Goal: Information Seeking & Learning: Learn about a topic

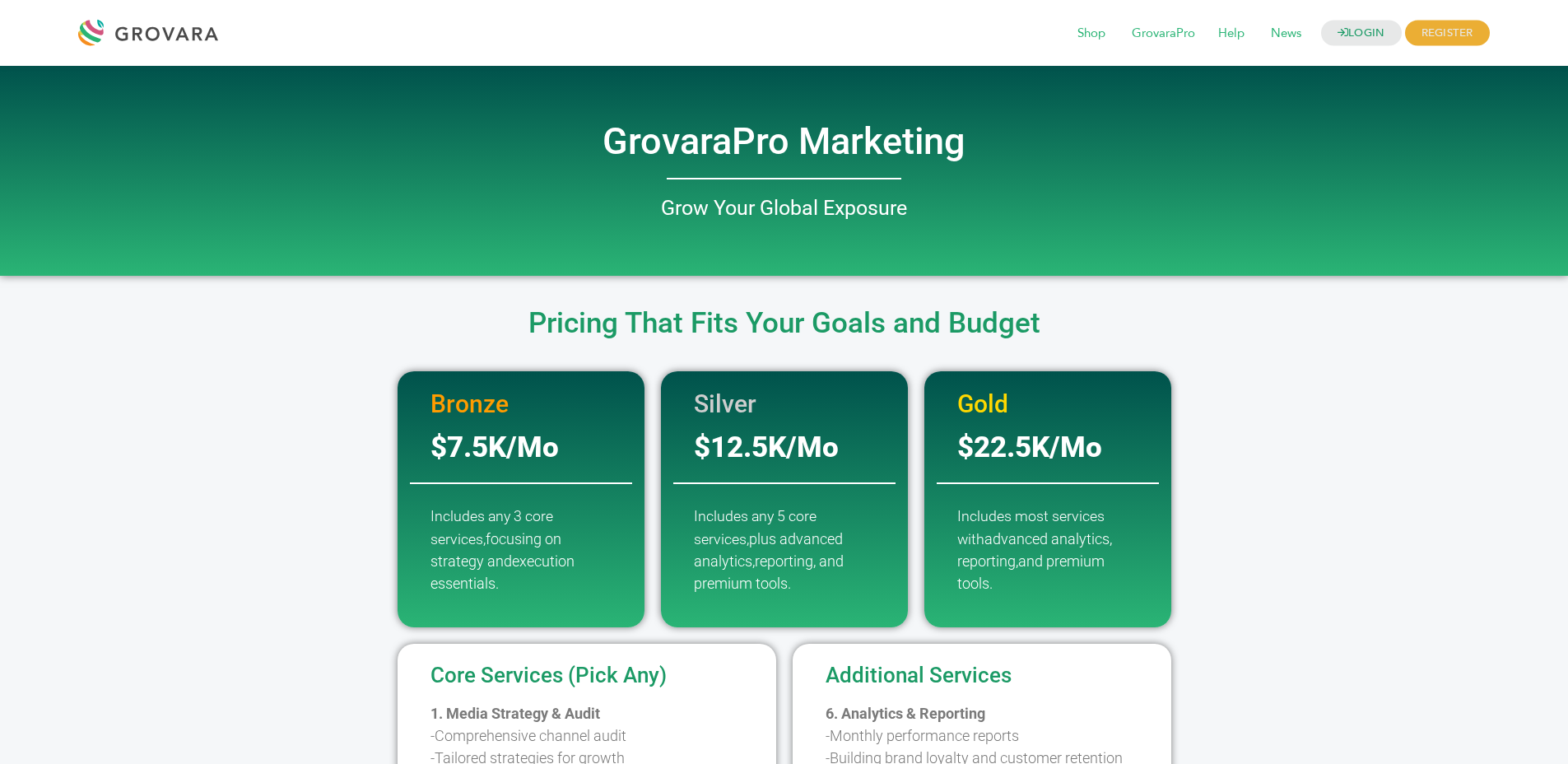
scroll to position [1924, 0]
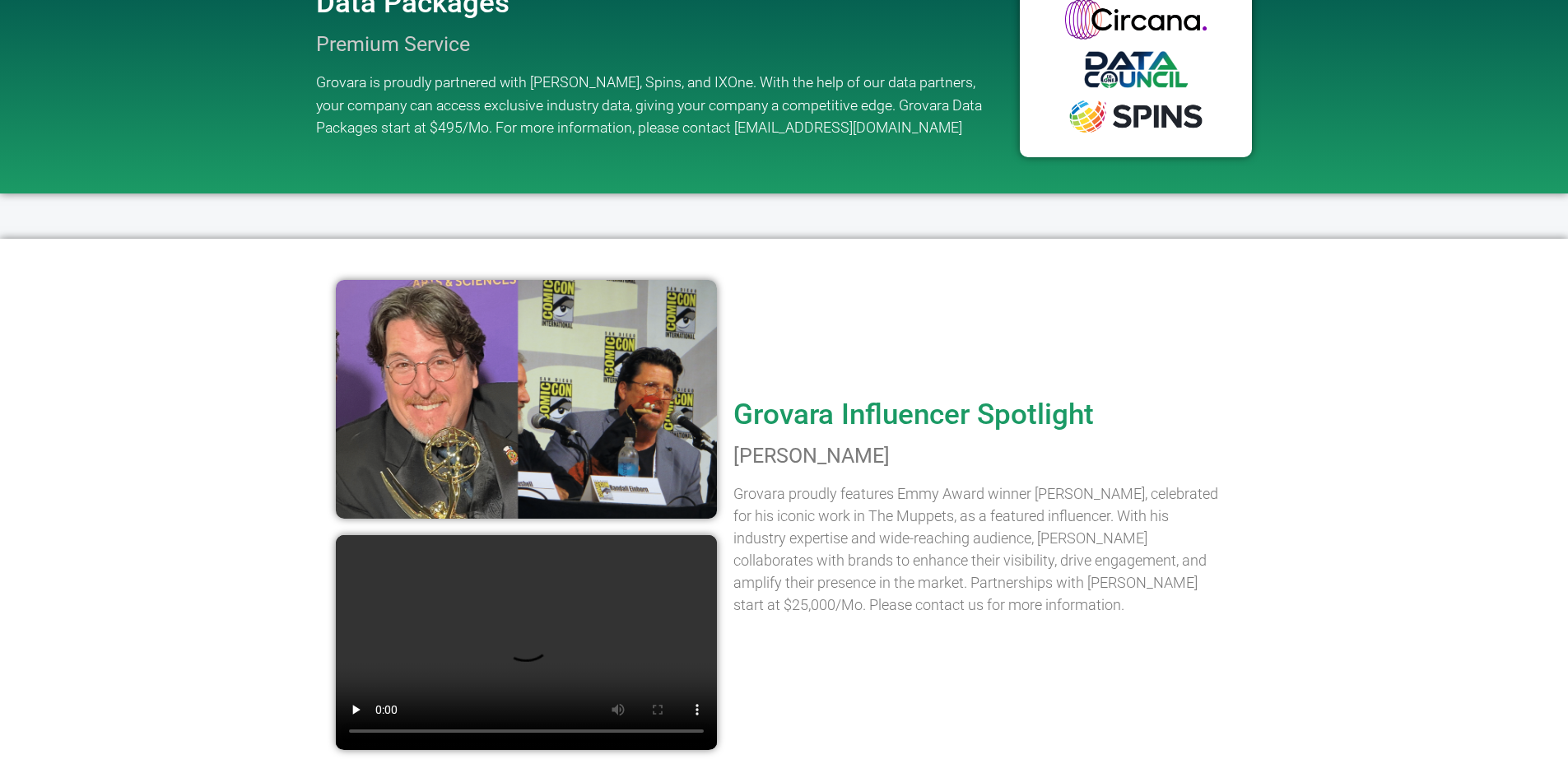
click at [725, 387] on div "Grovara Influencer Spotlight Bill Barretta Grovara proudly features Emmy Award …" at bounding box center [978, 503] width 507 height 512
drag, startPoint x: 540, startPoint y: 348, endPoint x: 461, endPoint y: 350, distance: 79.0
click at [461, 350] on img at bounding box center [526, 400] width 381 height 239
drag, startPoint x: 300, startPoint y: 404, endPoint x: 269, endPoint y: 342, distance: 69.3
click at [300, 404] on div "Grovara Influencer Spotlight Bill Barretta Grovara proudly features Emmy Award …" at bounding box center [784, 502] width 967 height 528
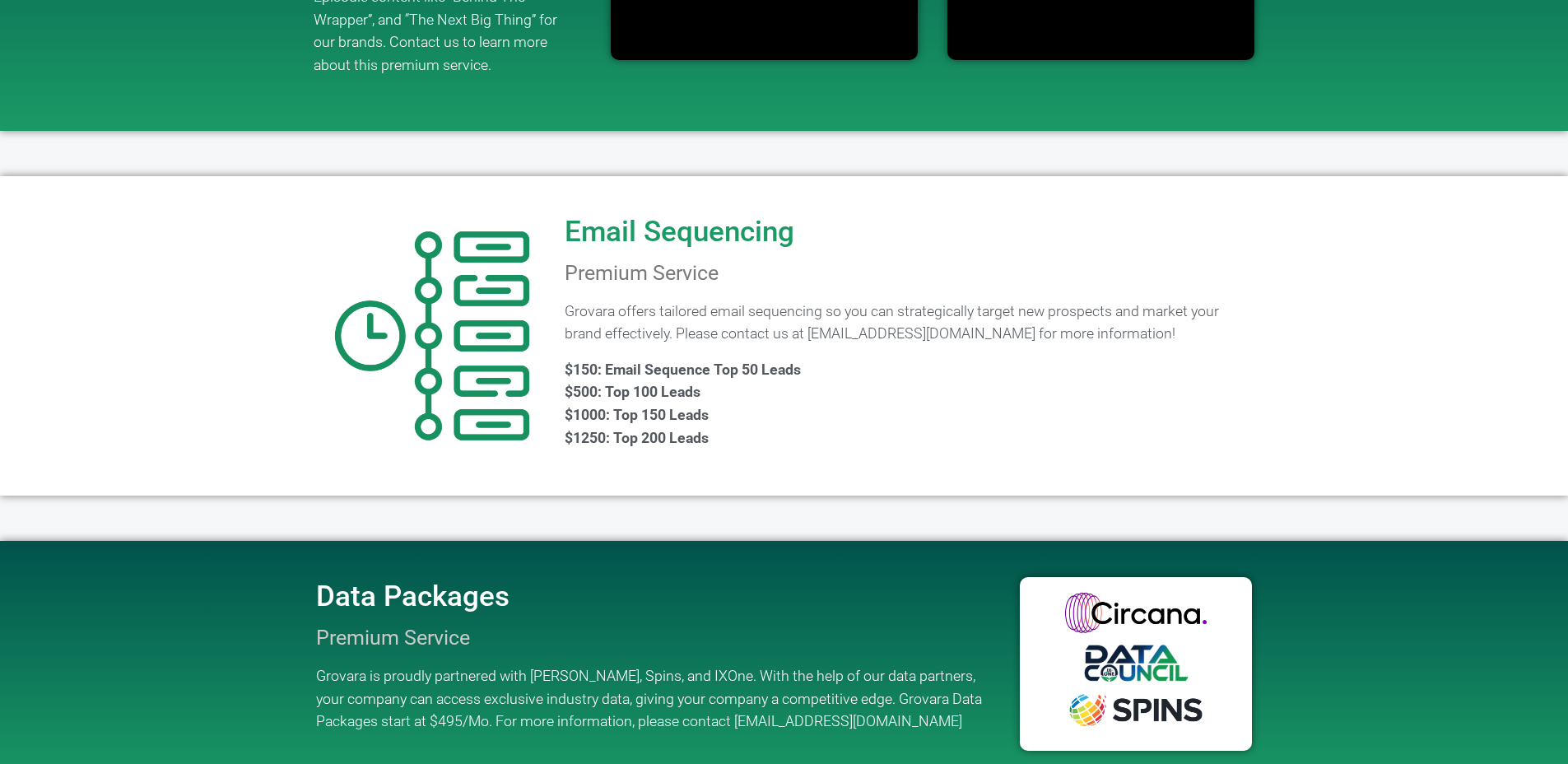
scroll to position [1334, 0]
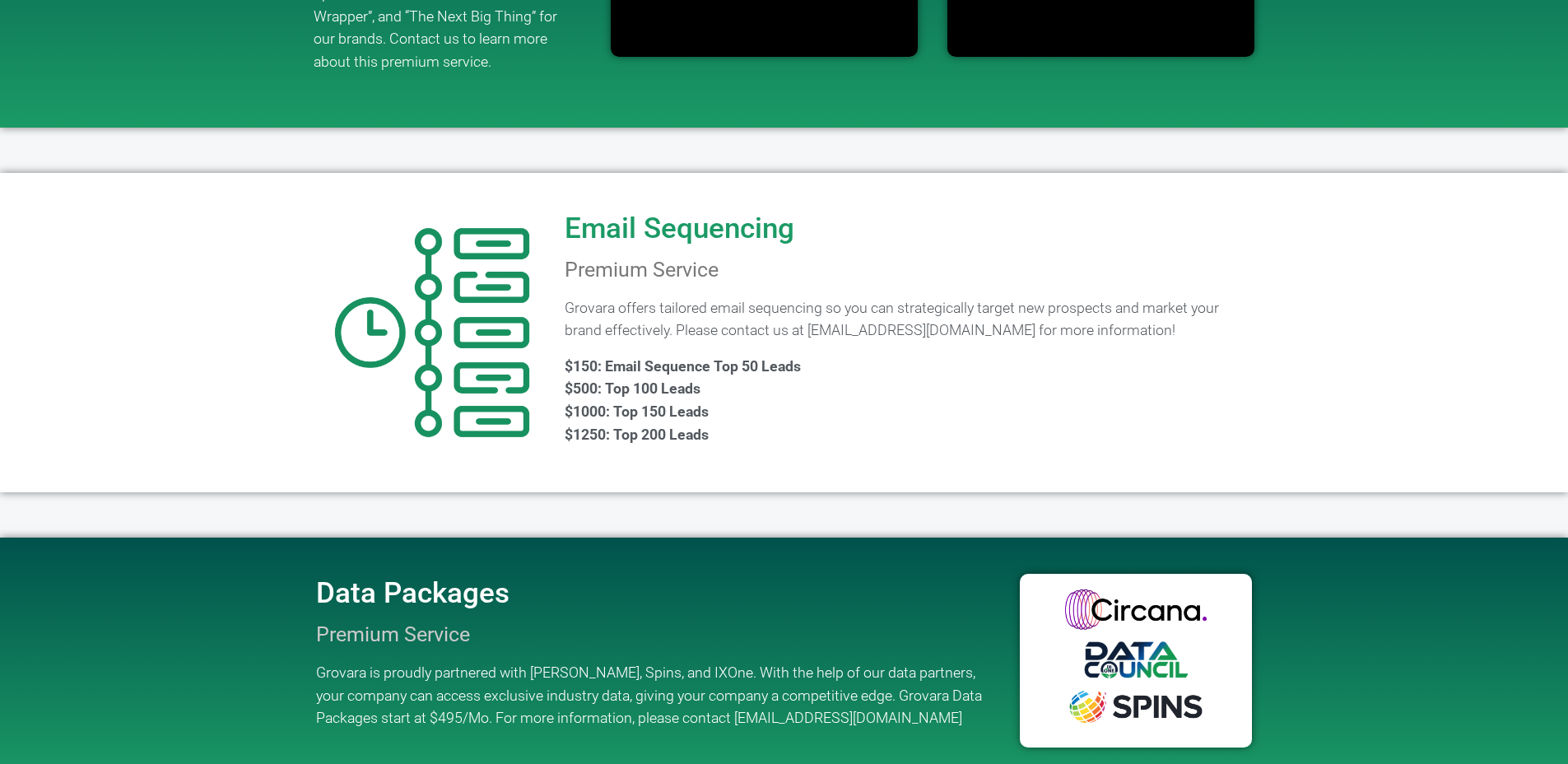
click at [577, 397] on p "$150: Email Sequence Top 50 Leads $500: Top 100 Leads $1000: Top 150 Leads $125…" at bounding box center [907, 400] width 687 height 91
click at [389, 281] on img at bounding box center [432, 332] width 232 height 232
click at [317, 223] on img at bounding box center [432, 332] width 232 height 232
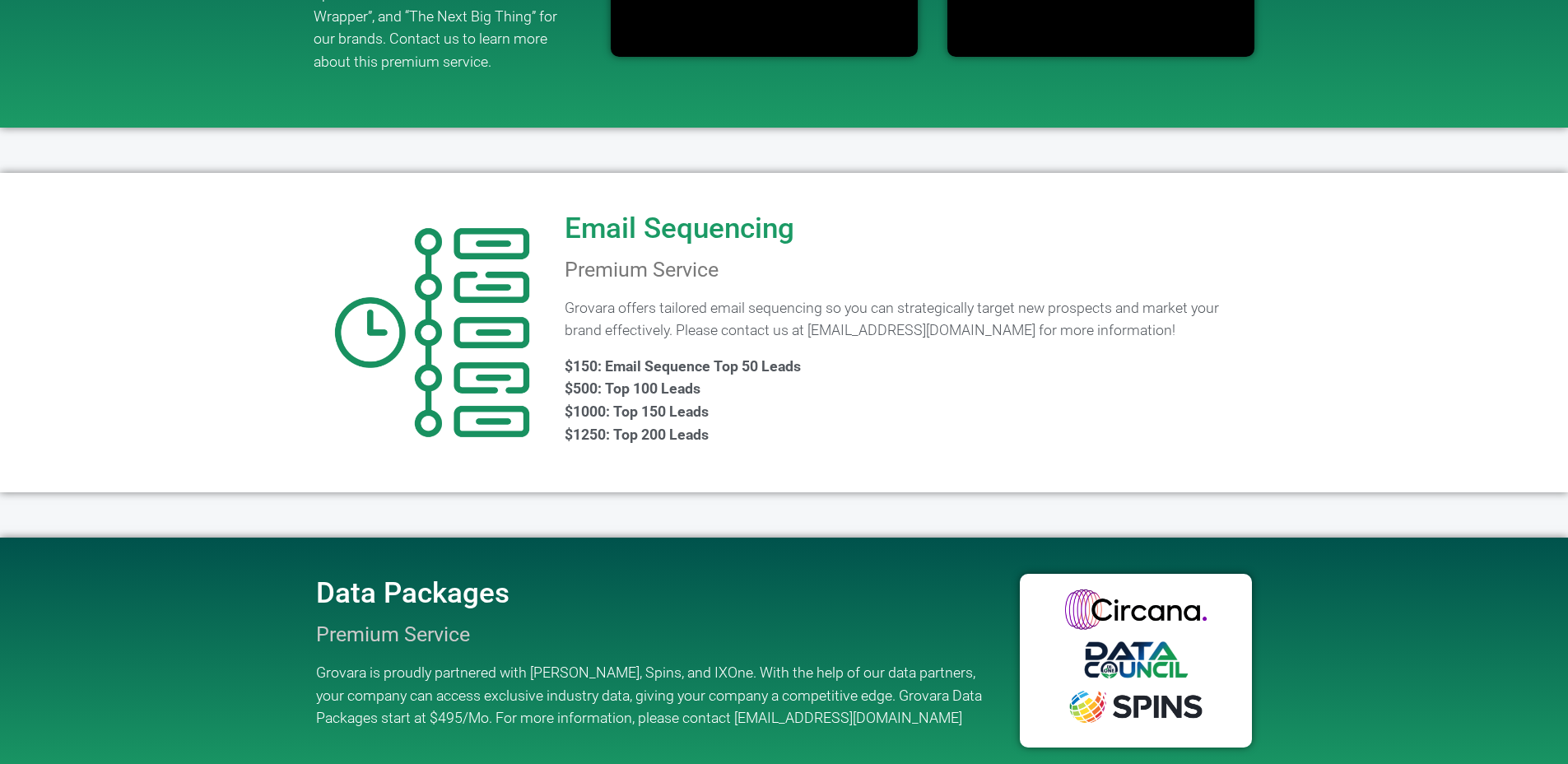
click at [701, 245] on div "Email Sequencing Premium Service Grovara offers tailored email sequencing so yo…" at bounding box center [908, 333] width 704 height 303
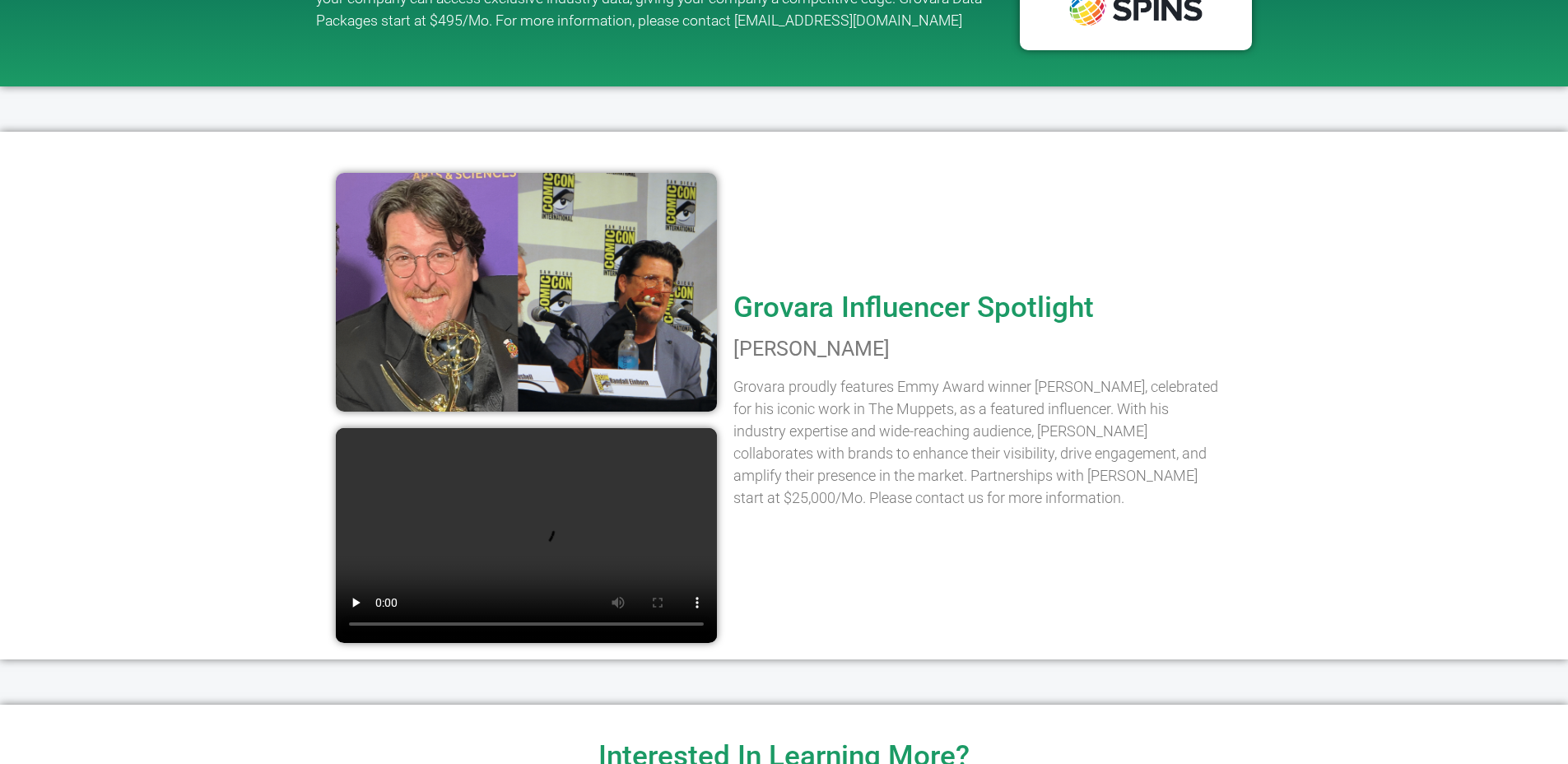
scroll to position [2073, 0]
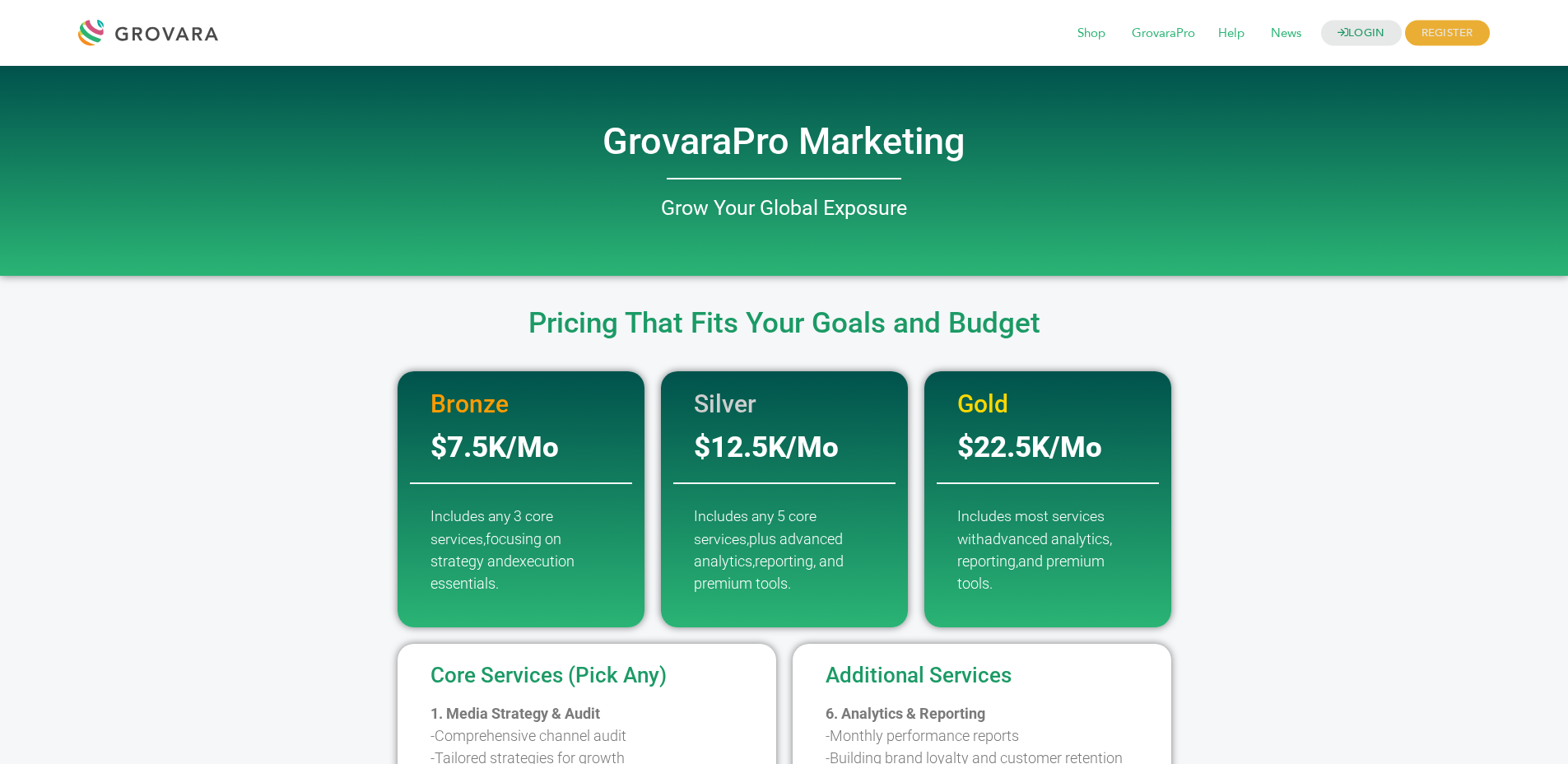
click at [730, 151] on h2 "GrovaraPro Marketing" at bounding box center [784, 142] width 938 height 36
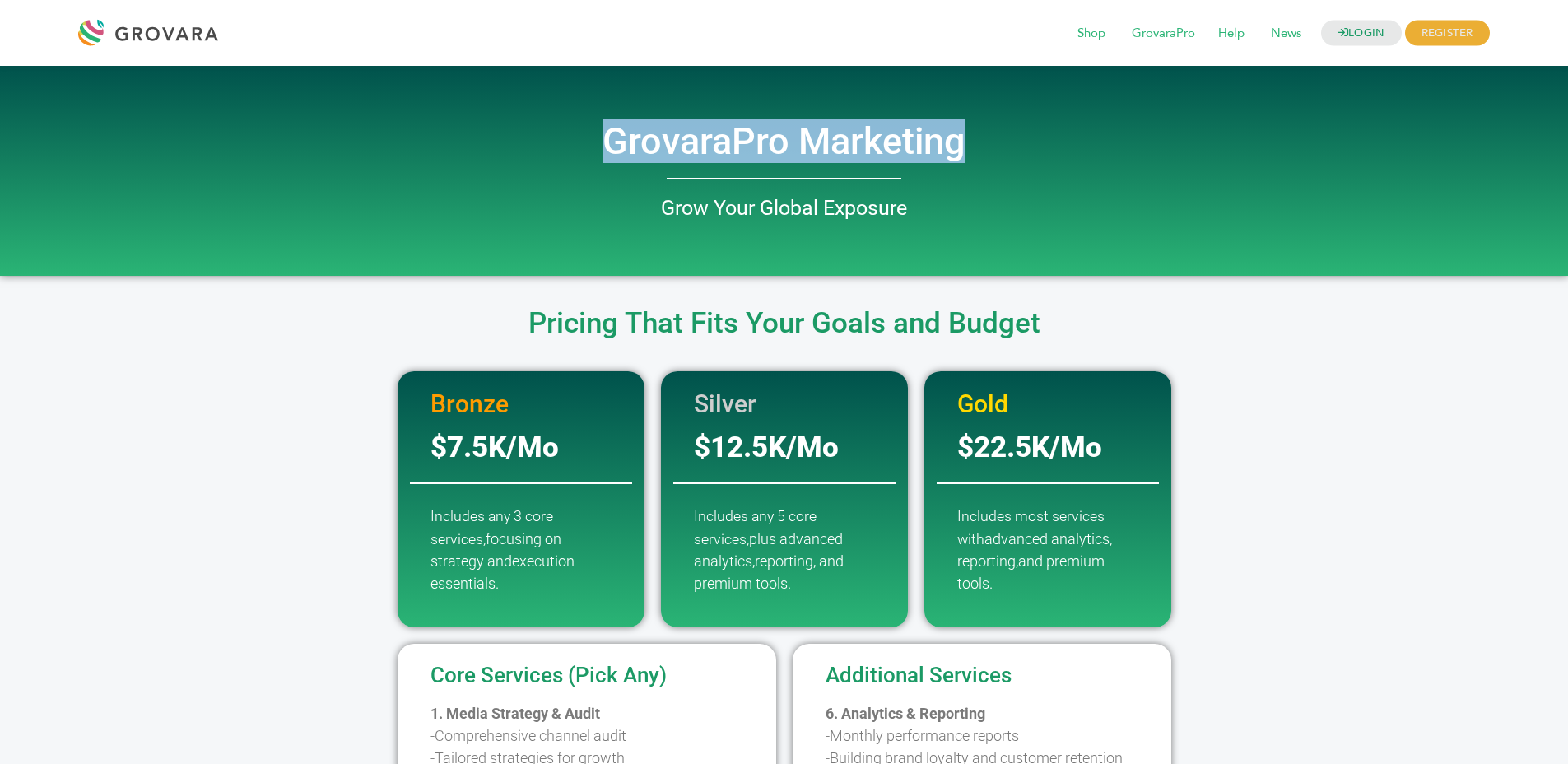
click at [773, 166] on div "GrovaraPro Marketing Grow Your Global Exposure" at bounding box center [784, 171] width 938 height 210
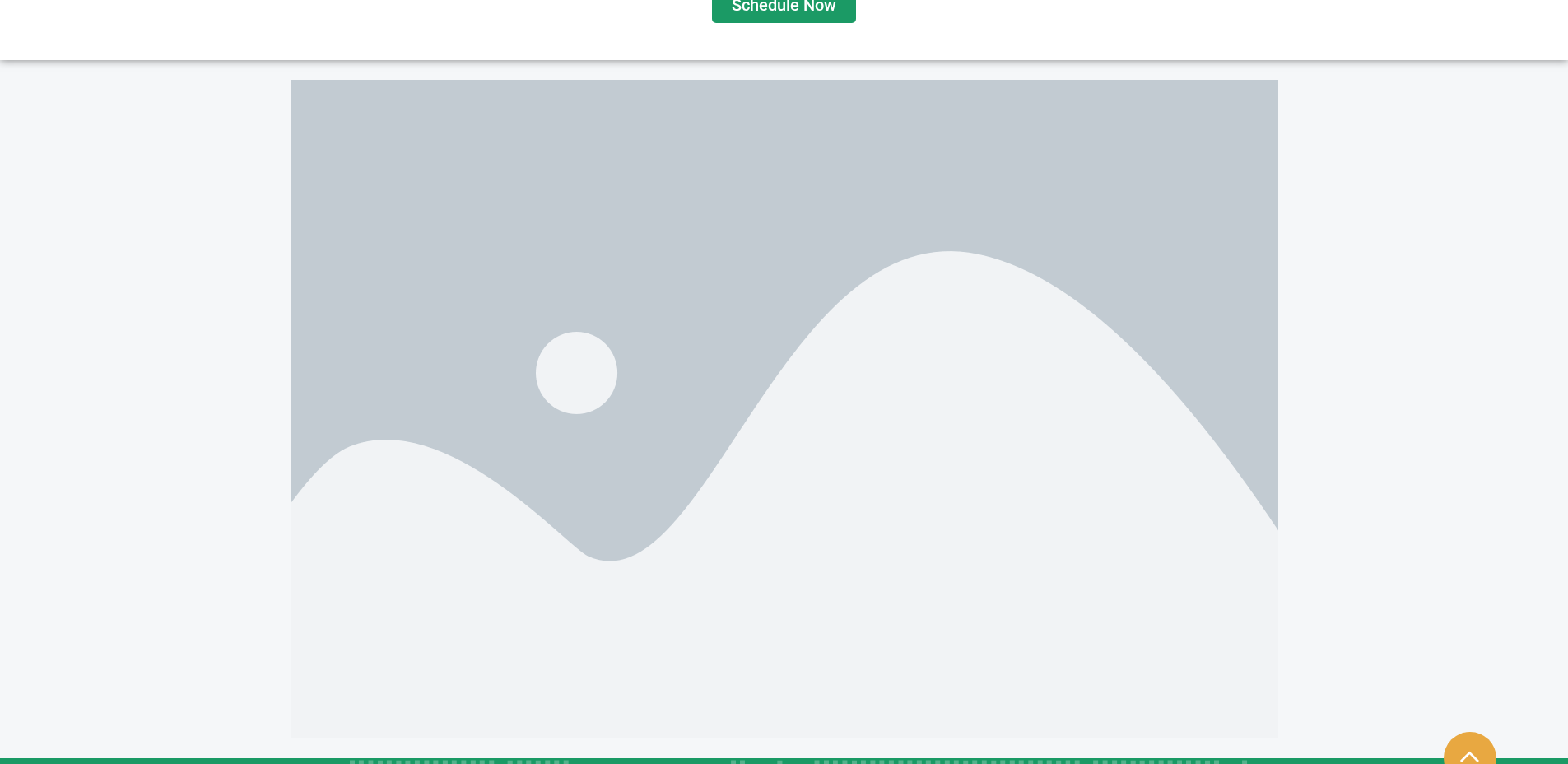
scroll to position [2882, 0]
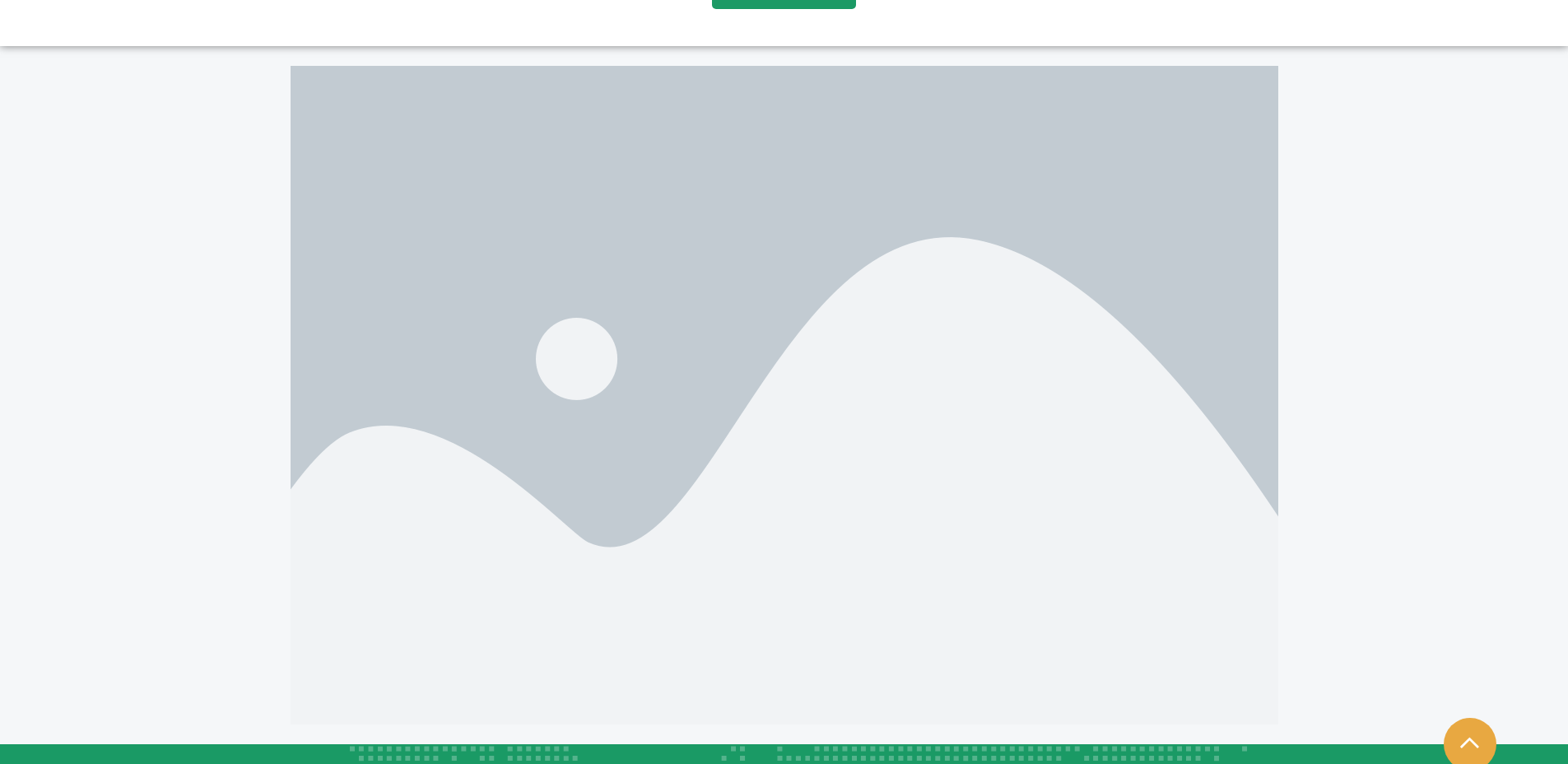
click at [782, 317] on img at bounding box center [784, 395] width 988 height 659
drag, startPoint x: 782, startPoint y: 317, endPoint x: 838, endPoint y: 423, distance: 119.9
click at [880, 441] on img at bounding box center [784, 395] width 988 height 659
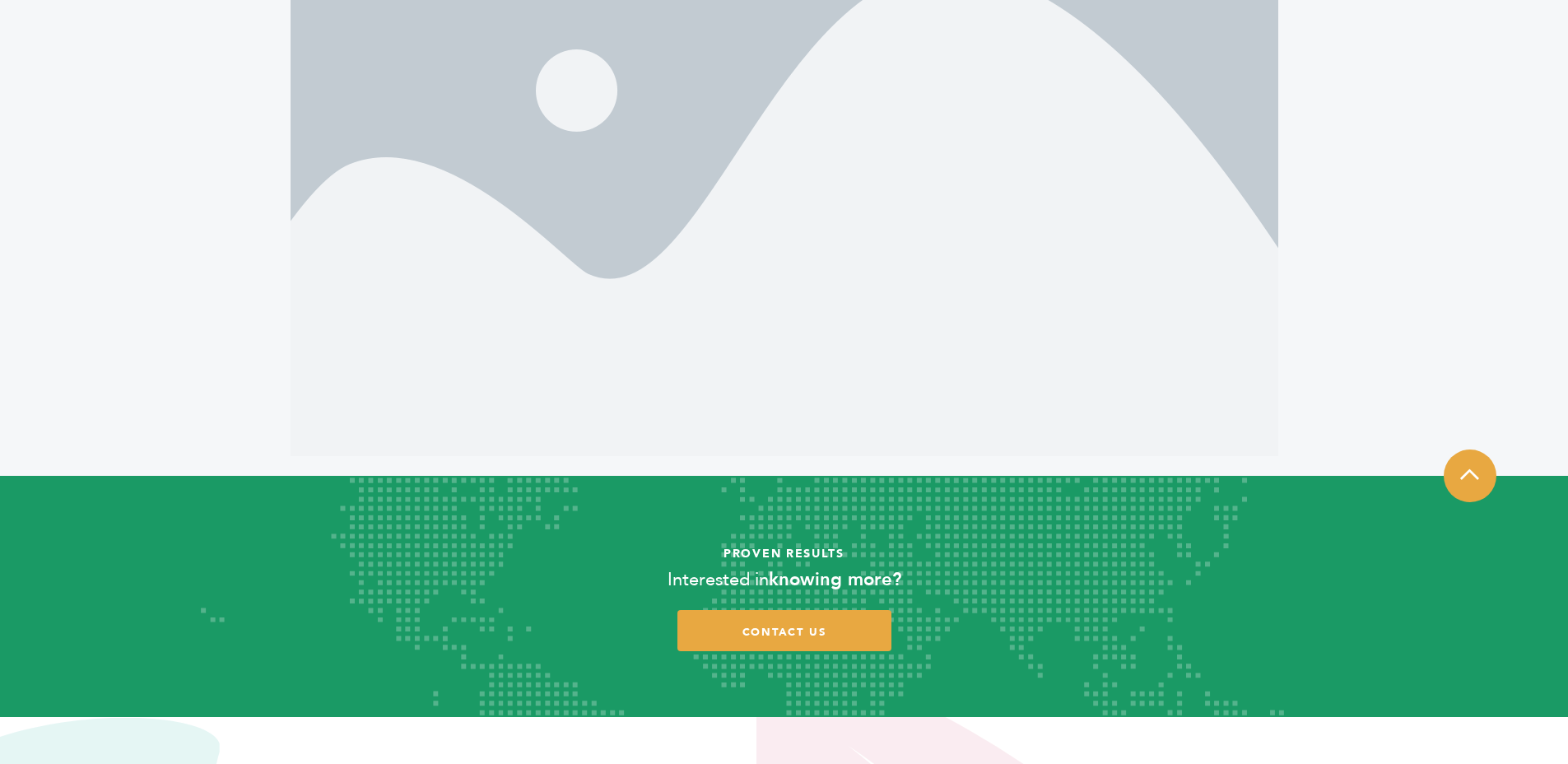
scroll to position [3149, 0]
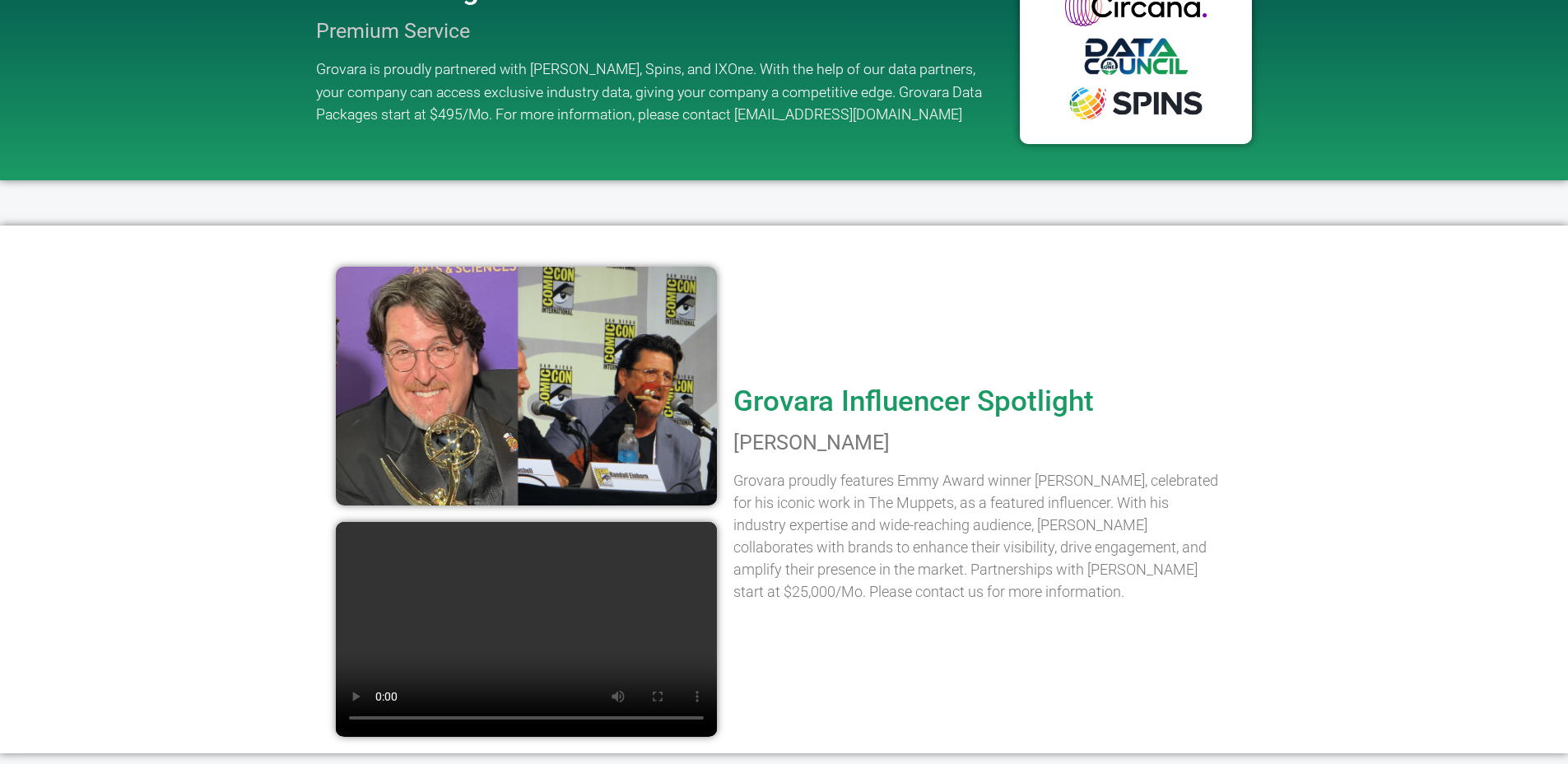
scroll to position [1975, 0]
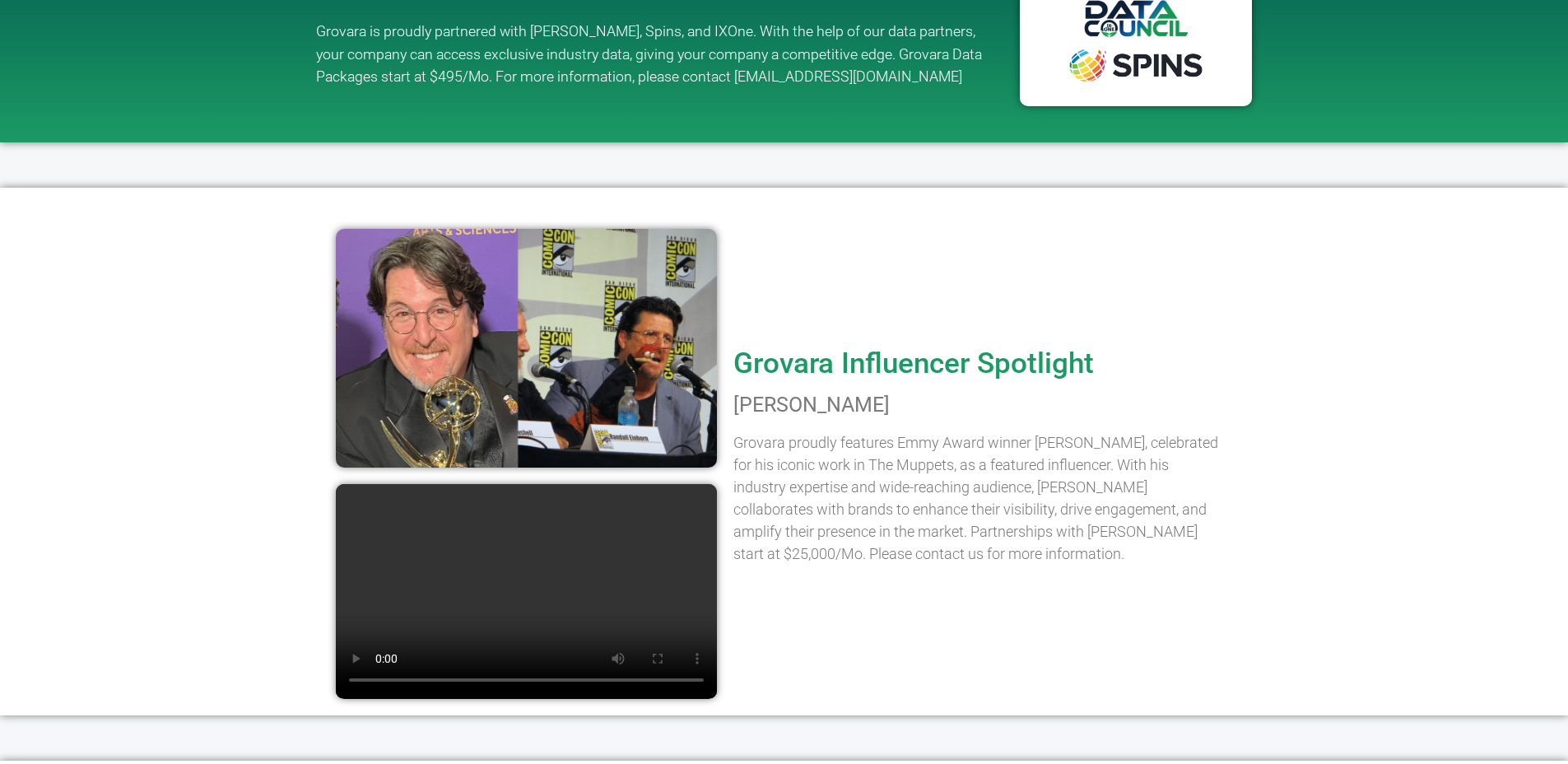
drag, startPoint x: 431, startPoint y: 594, endPoint x: 422, endPoint y: 597, distance: 9.5
click at [431, 594] on video at bounding box center [526, 591] width 381 height 214
drag, startPoint x: 400, startPoint y: 613, endPoint x: 508, endPoint y: 548, distance: 126.1
click at [404, 613] on video at bounding box center [526, 591] width 381 height 214
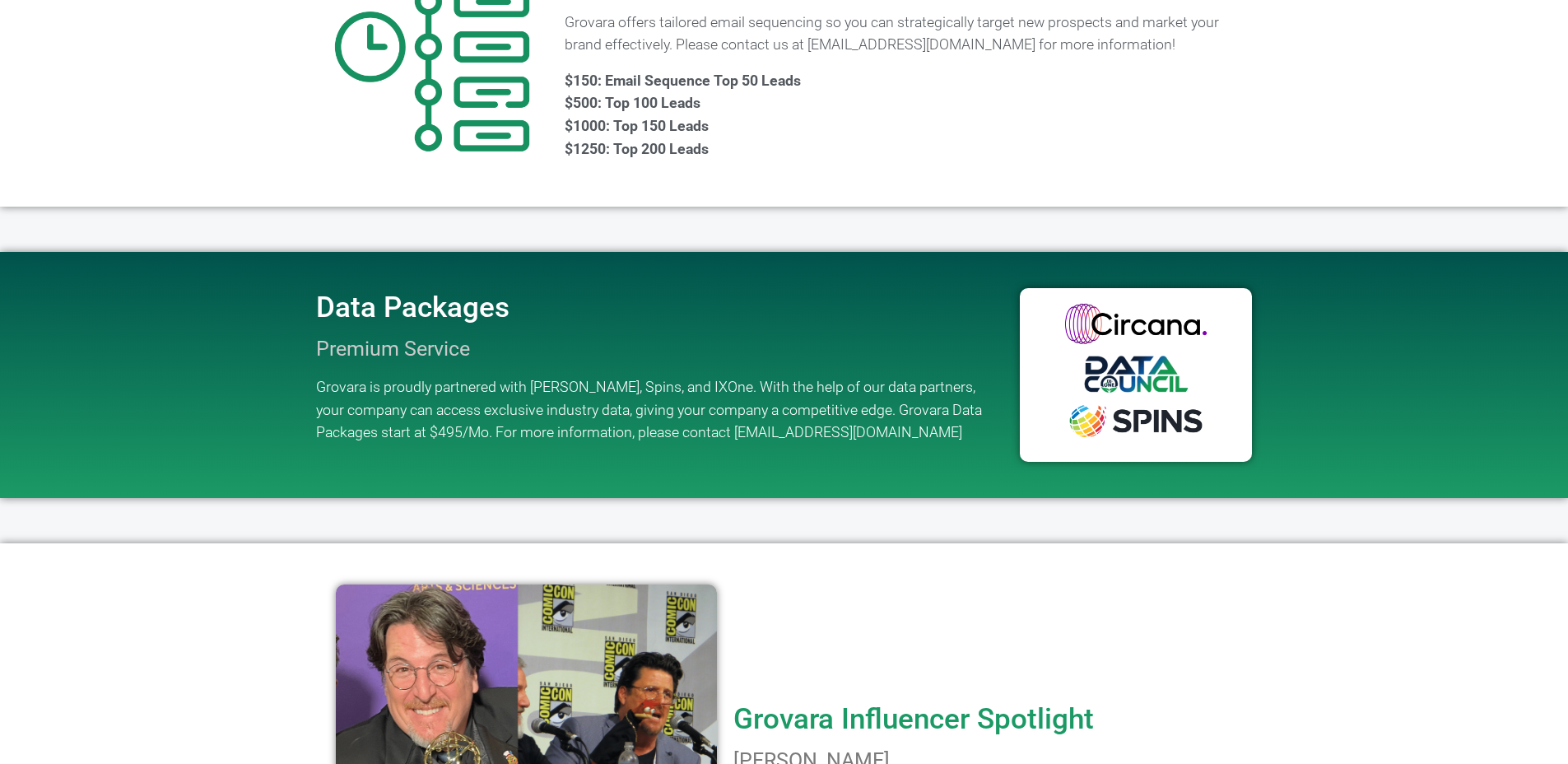
scroll to position [1399, 0]
